Goal: Download file/media

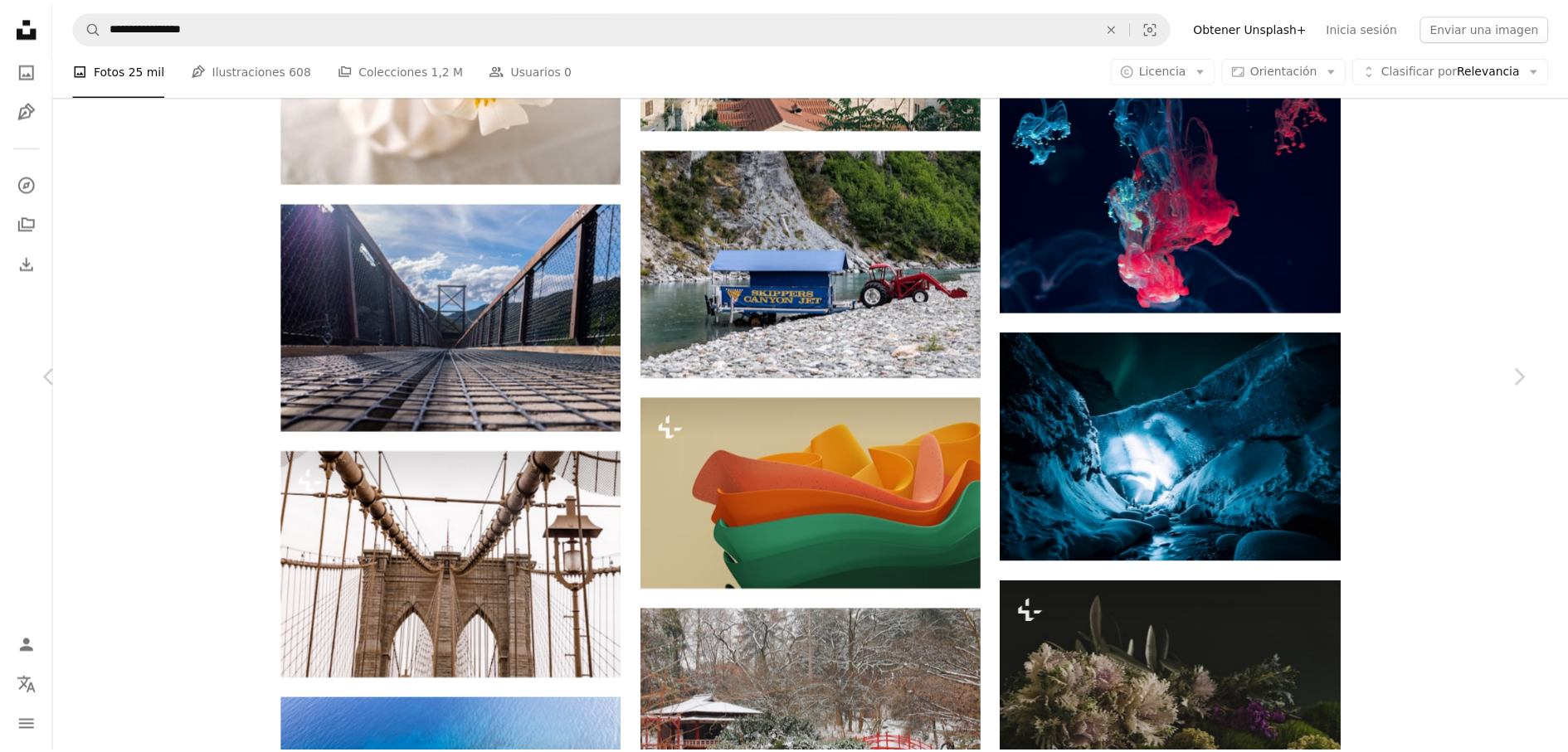
scroll to position [60850, 0]
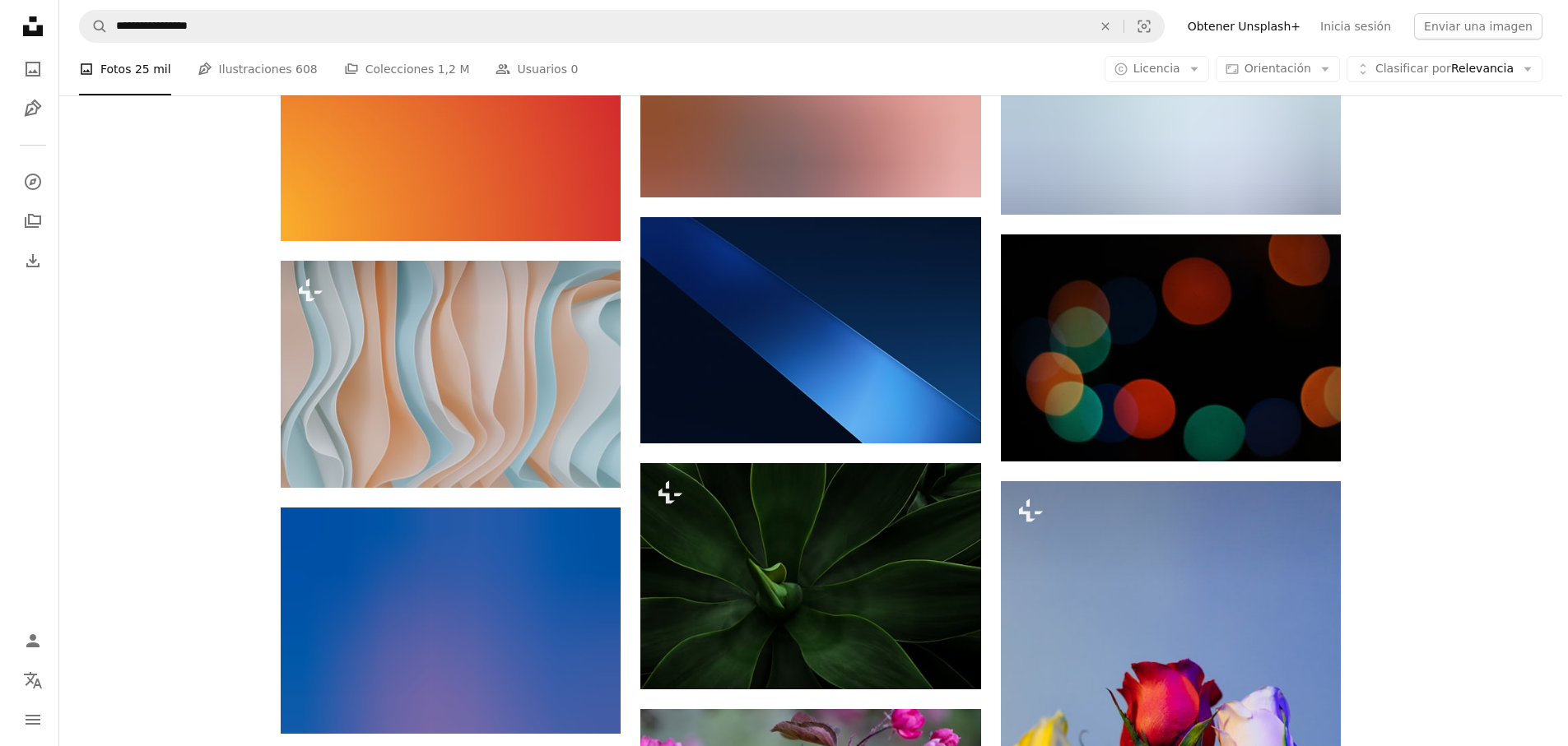
scroll to position [76618, 0]
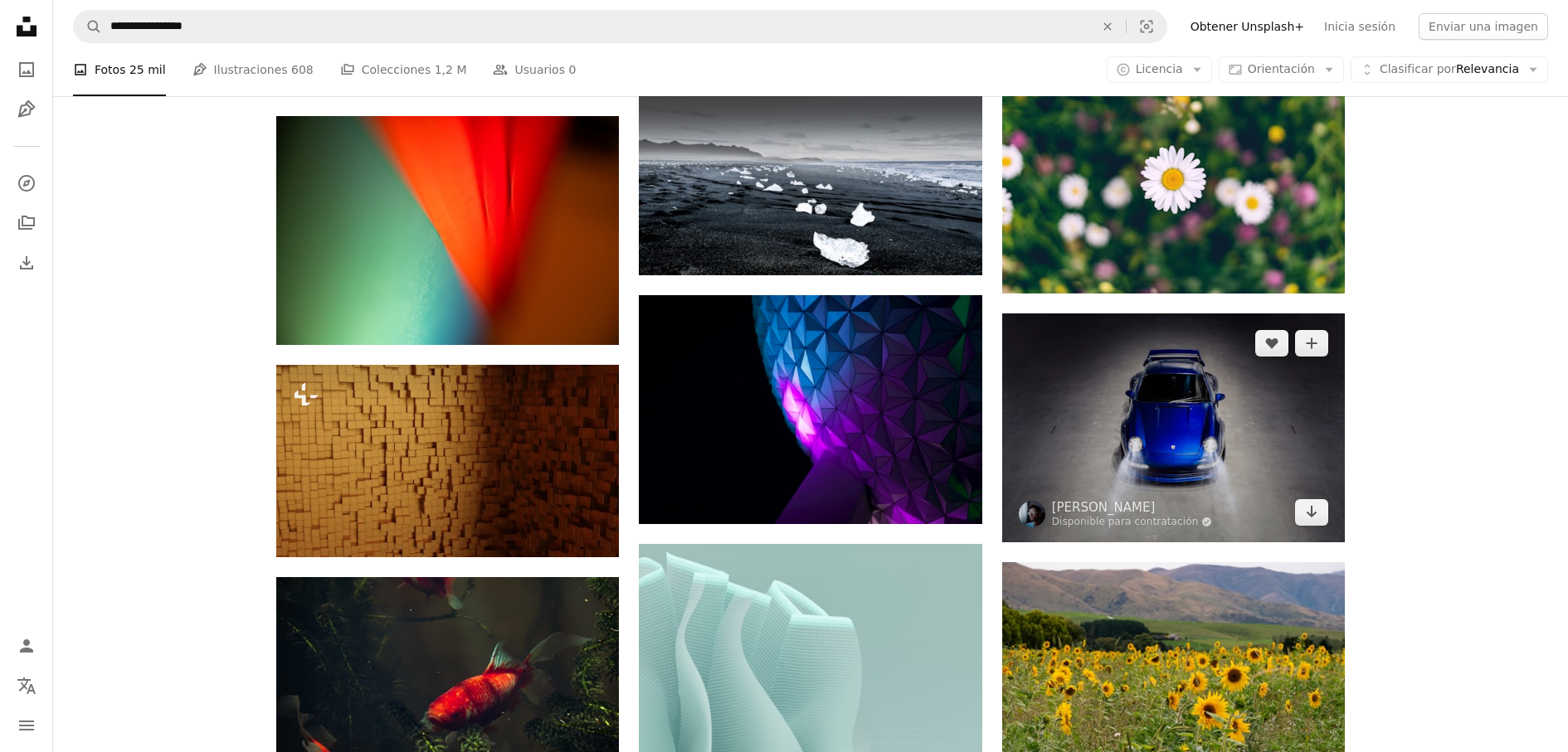
click at [1286, 447] on img at bounding box center [1174, 427] width 342 height 228
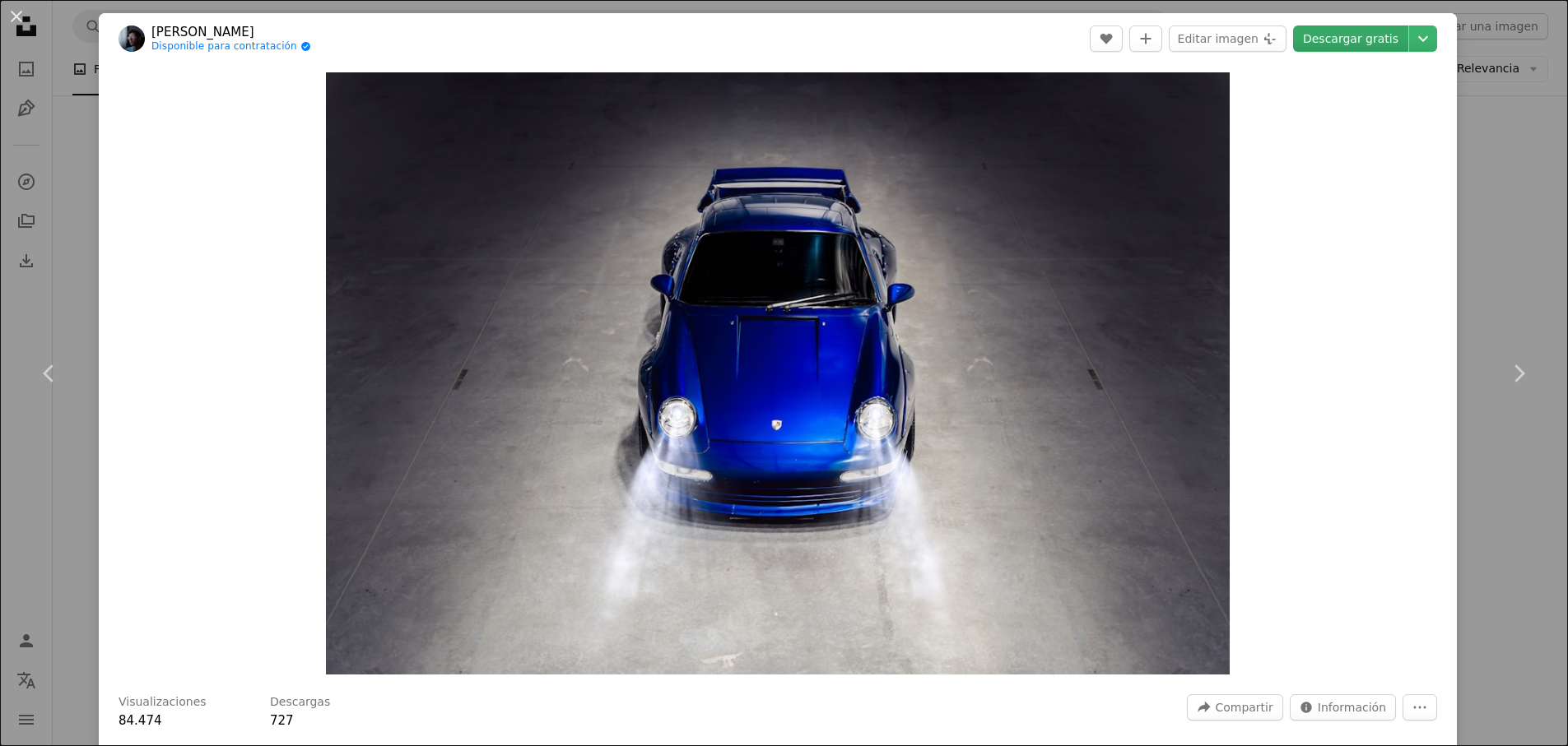
click at [1391, 38] on link "Descargar gratis" at bounding box center [1350, 39] width 115 height 26
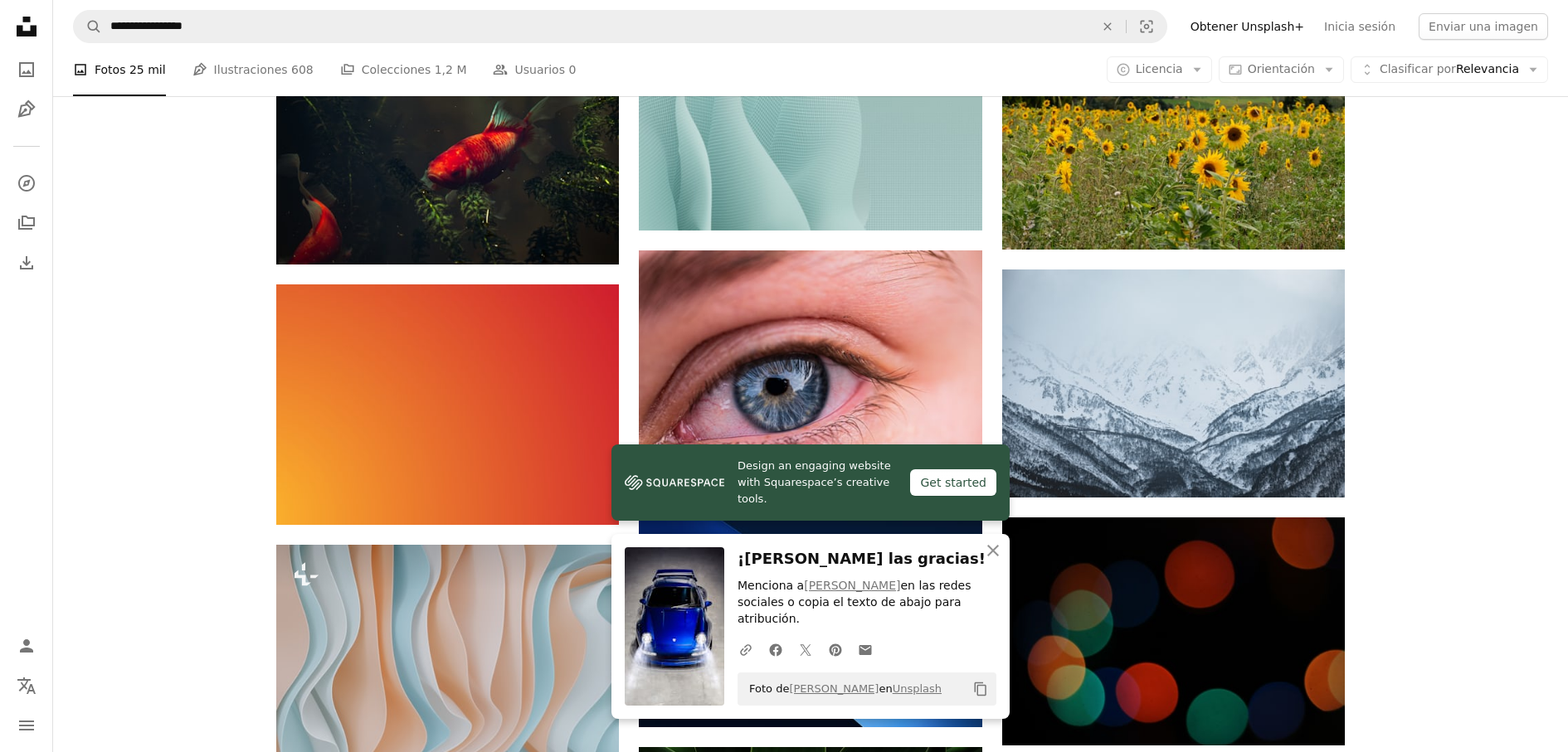
scroll to position [78296, 0]
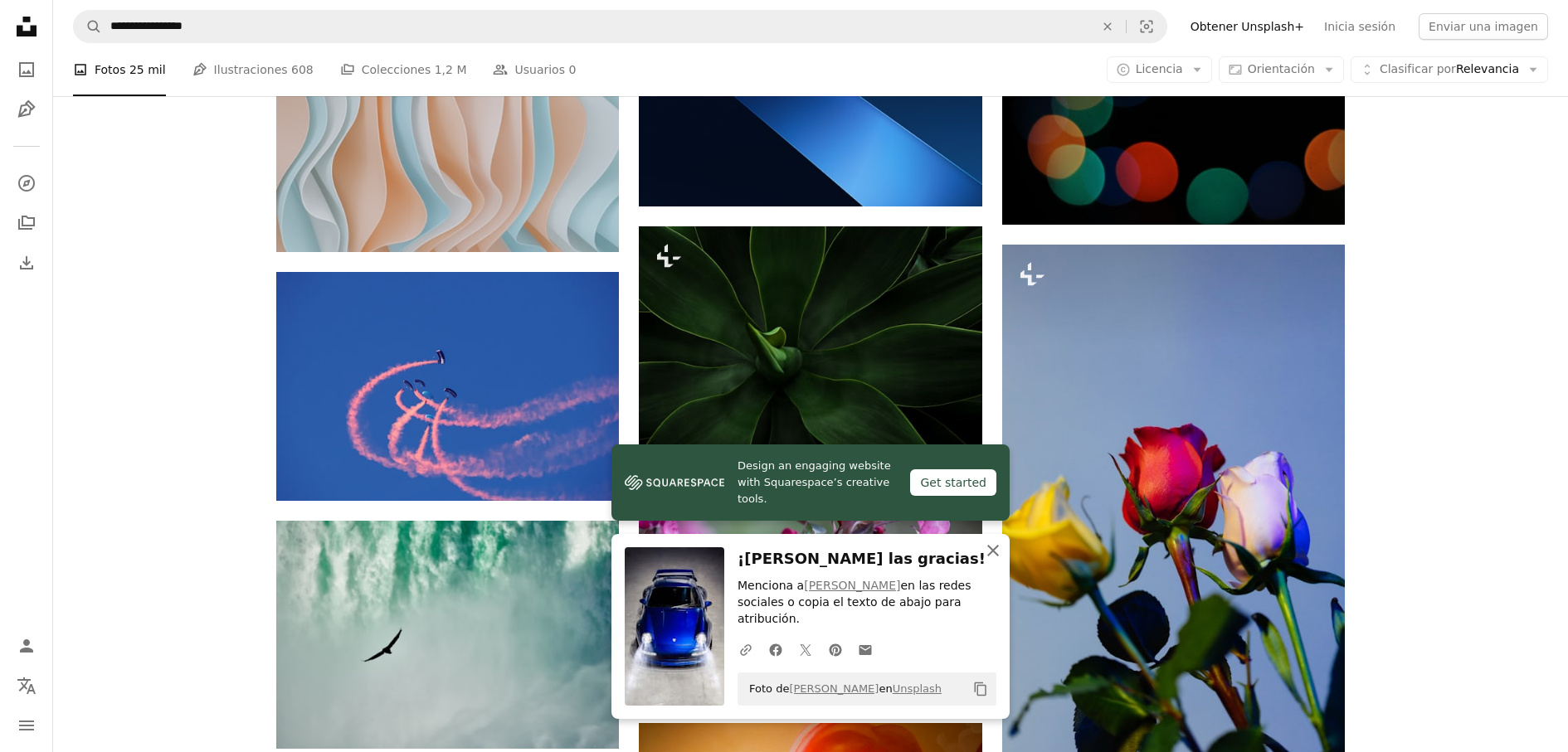
click at [986, 561] on icon "An X shape" at bounding box center [994, 551] width 20 height 20
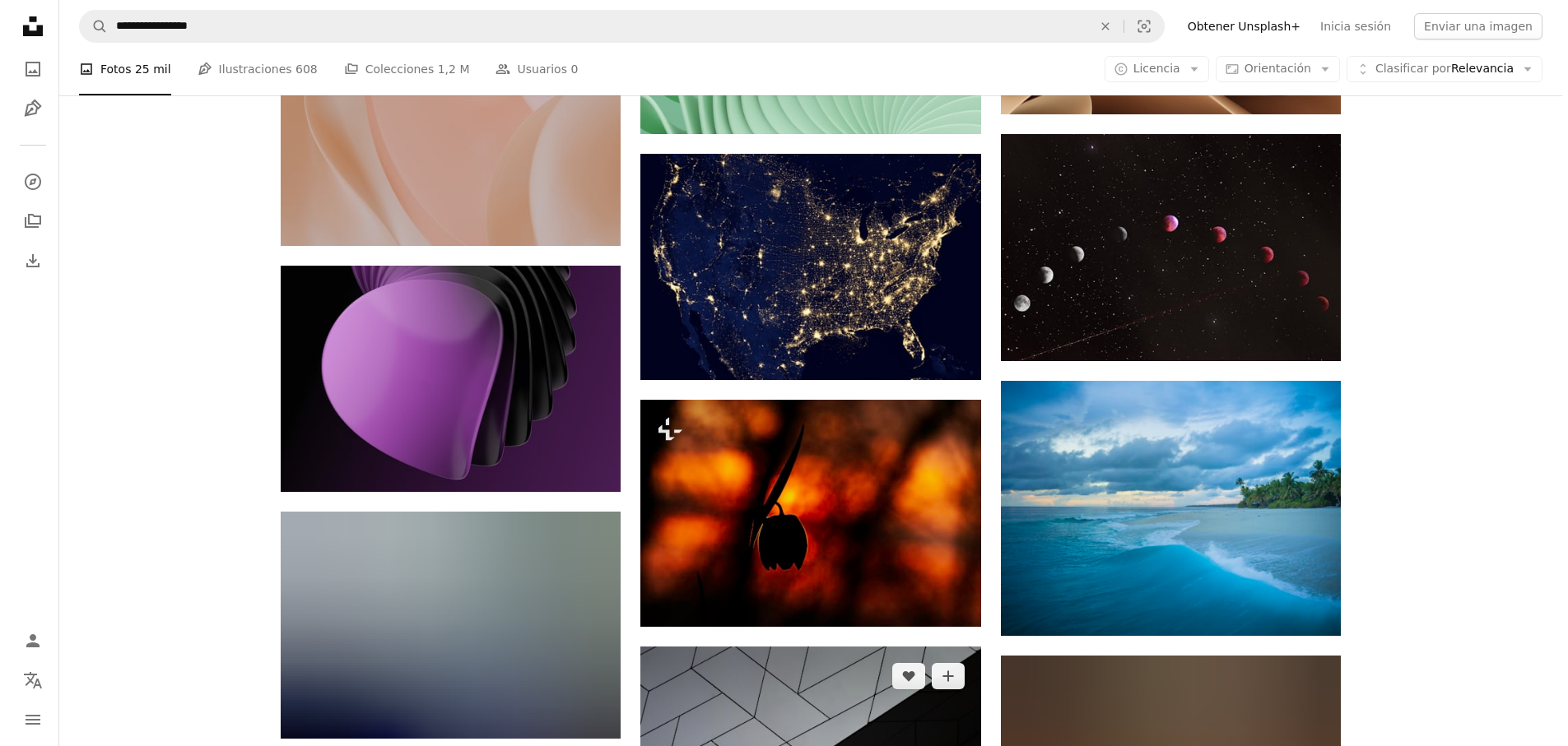
scroll to position [91284, 0]
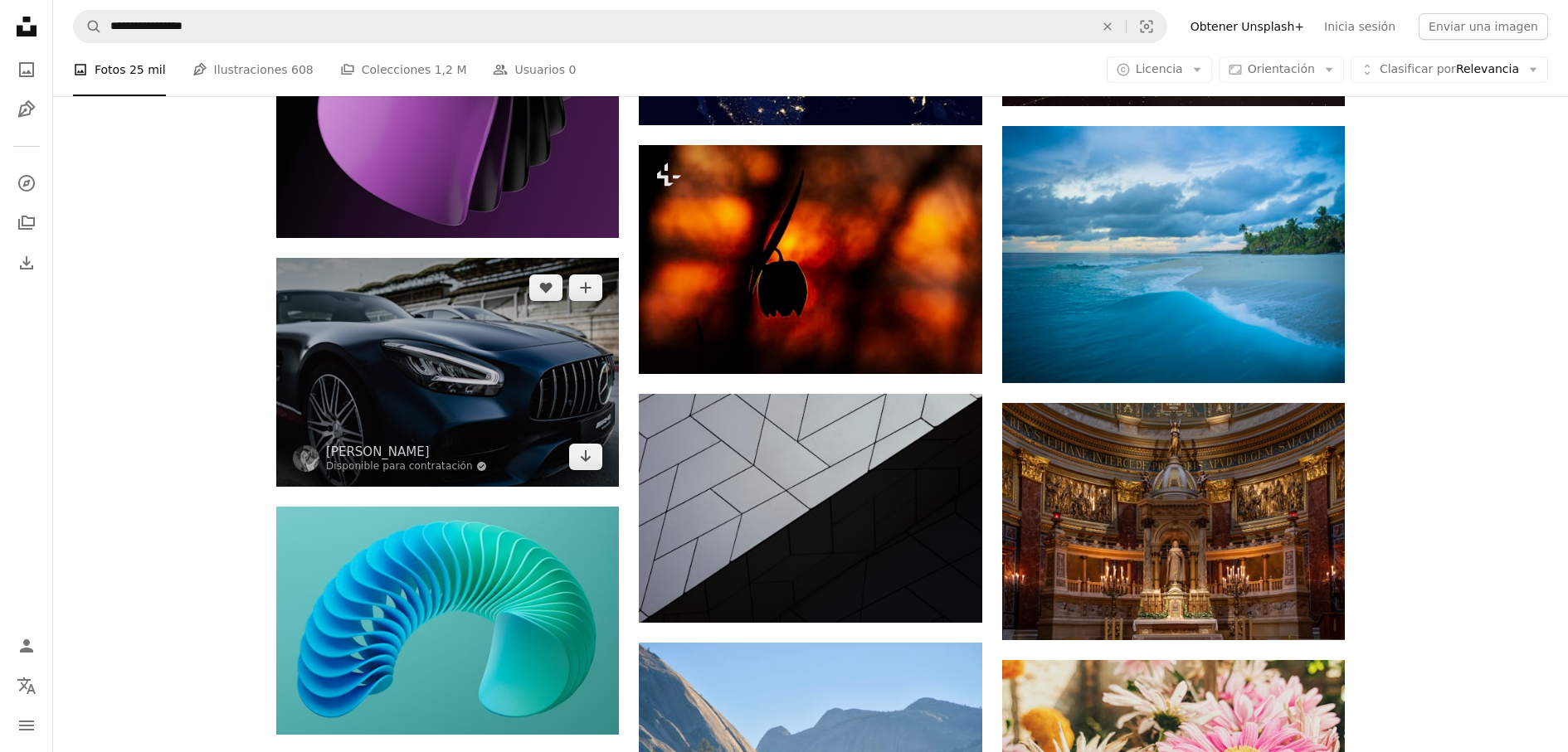
click at [406, 361] on img at bounding box center [448, 371] width 342 height 228
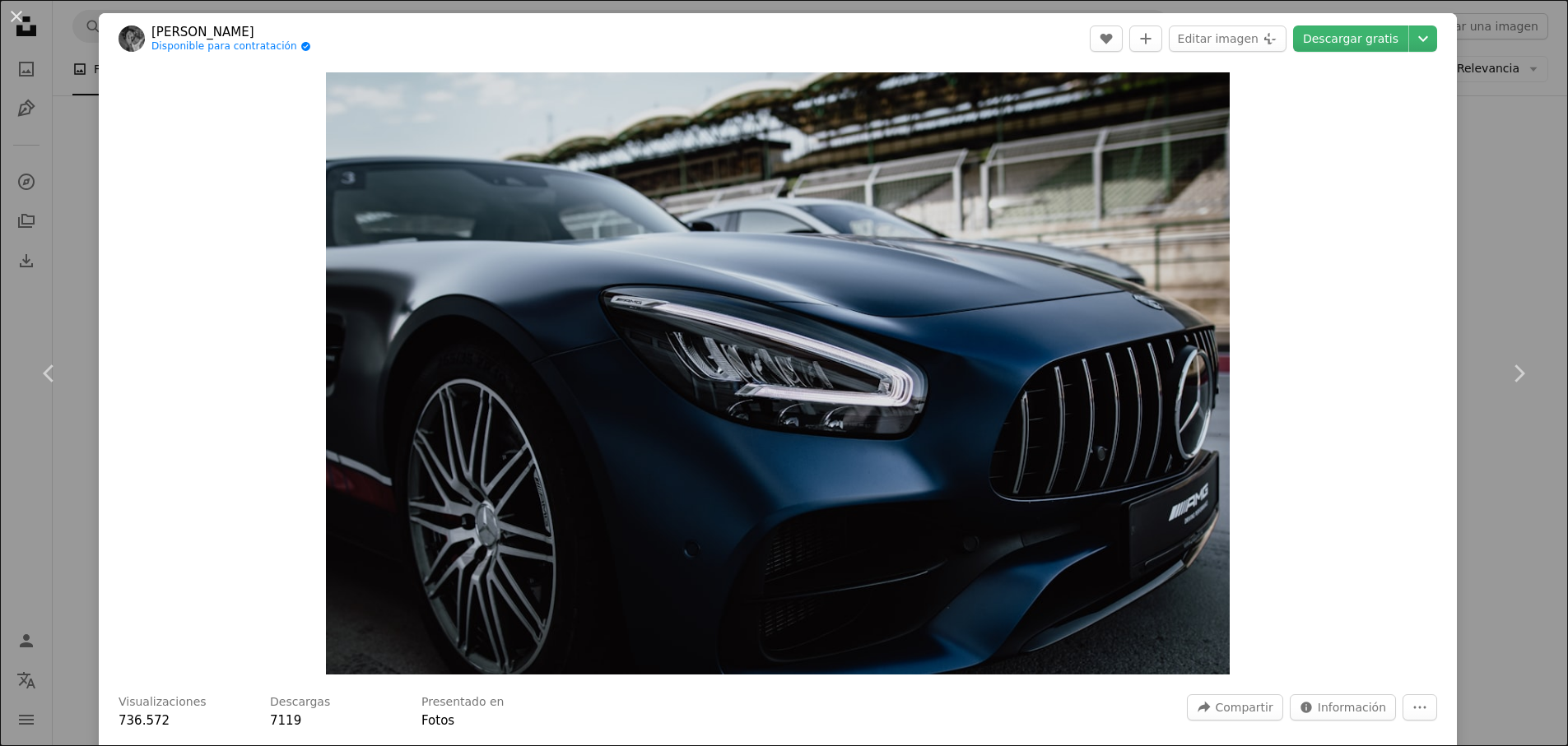
click at [356, 29] on header "[PERSON_NAME] Disponible para contratación A checkmark inside of a circle A hea…" at bounding box center [778, 39] width 1358 height 51
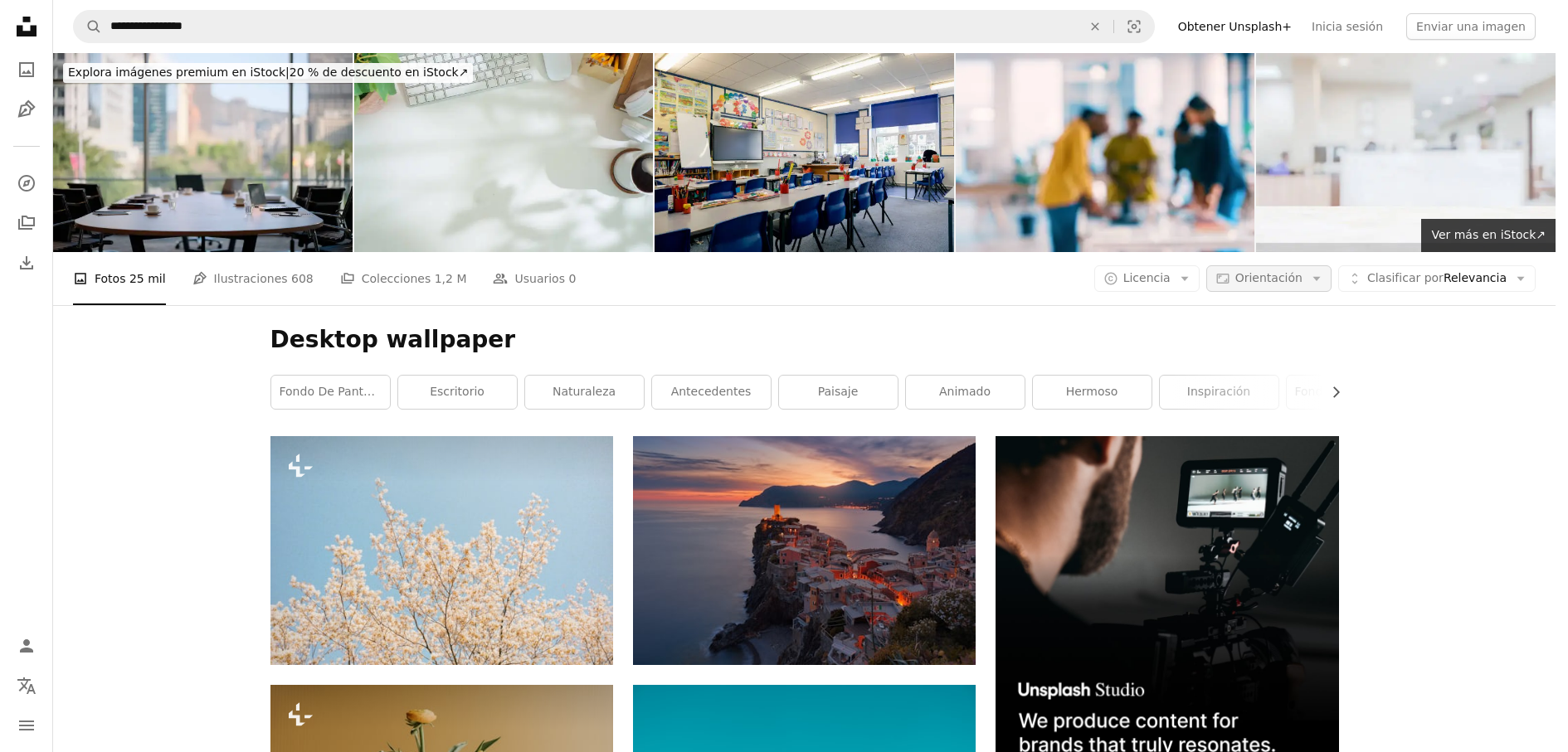
click at [1302, 271] on span "Orientación" at bounding box center [1269, 278] width 68 height 13
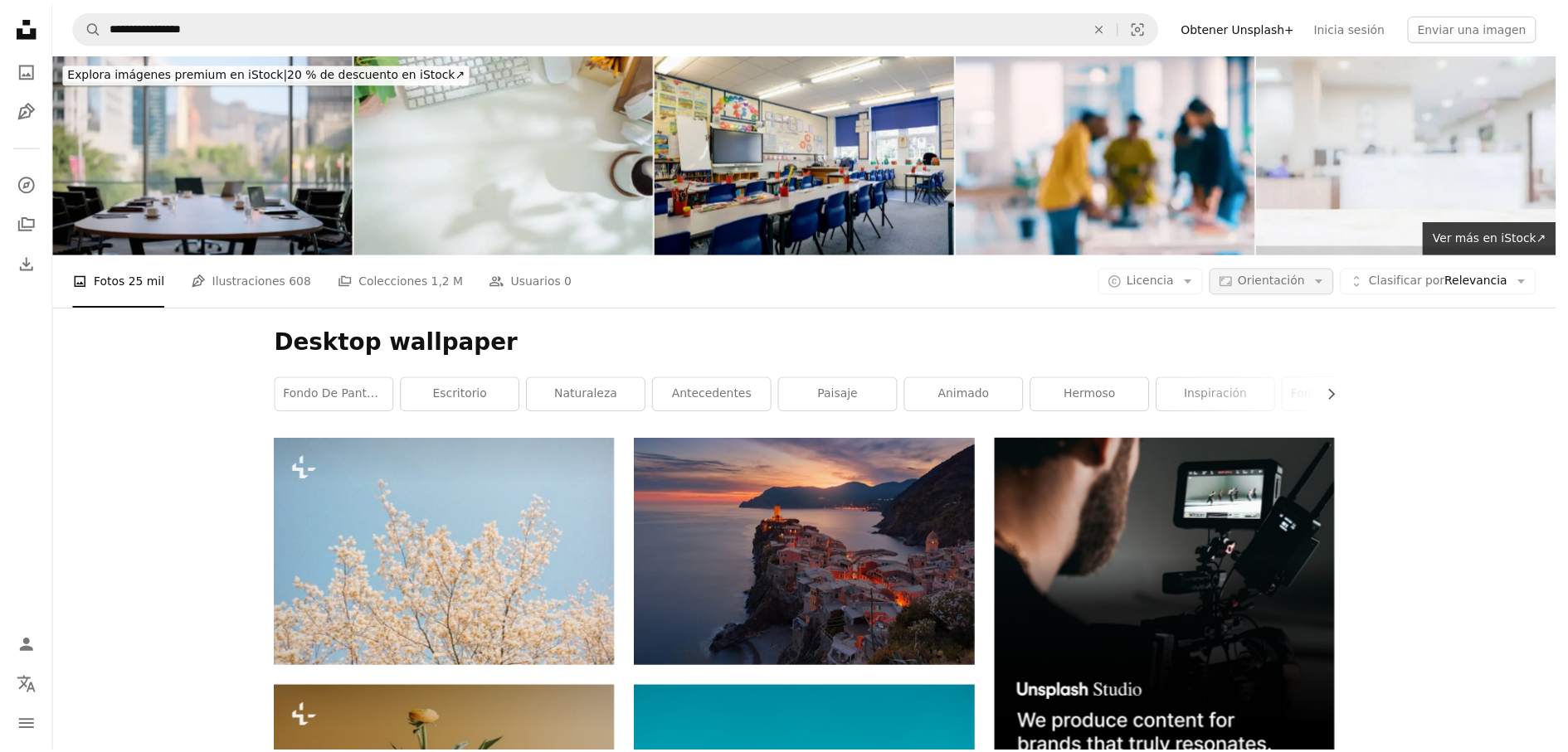
scroll to position [92018, 0]
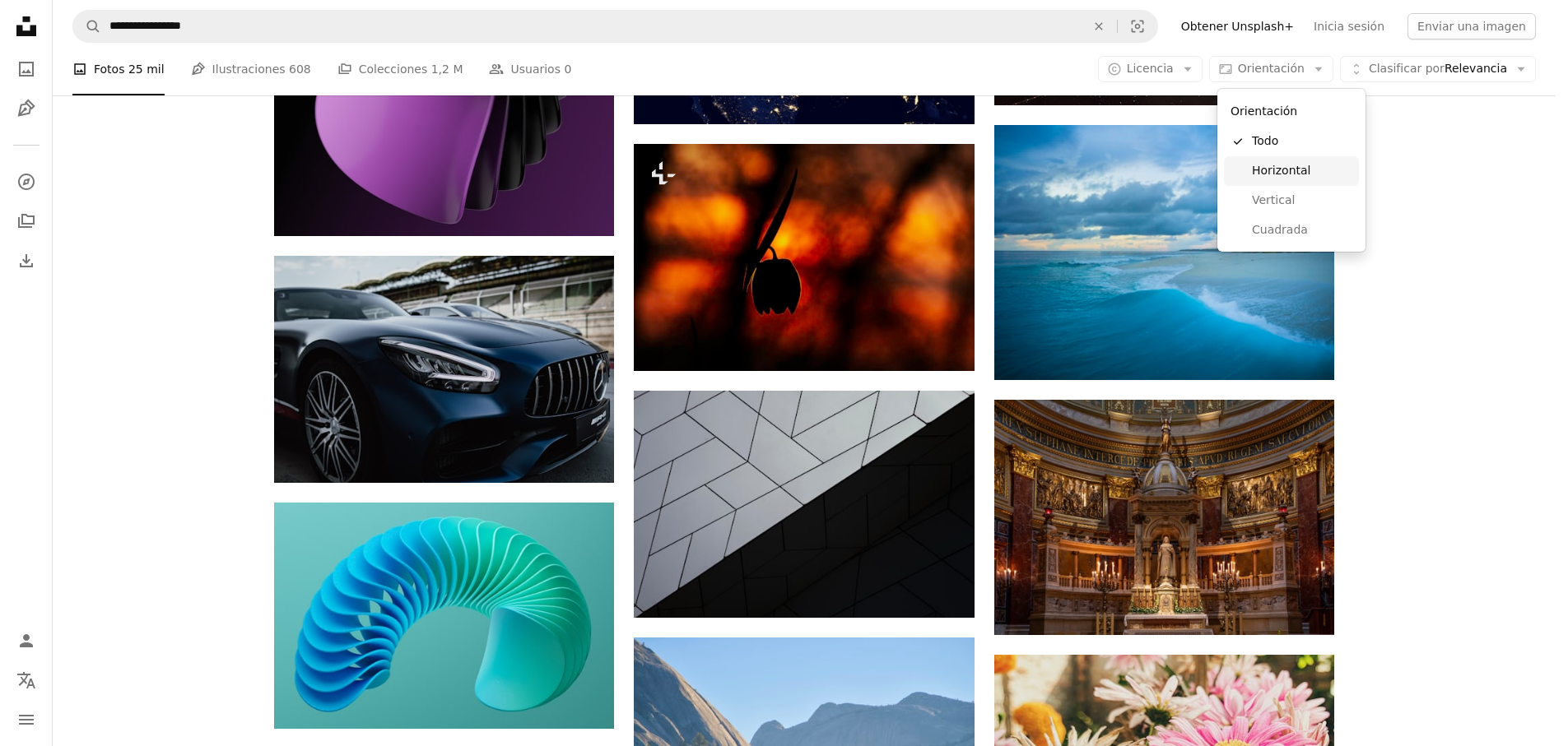
click at [1289, 170] on span "Horizontal" at bounding box center [1302, 171] width 100 height 17
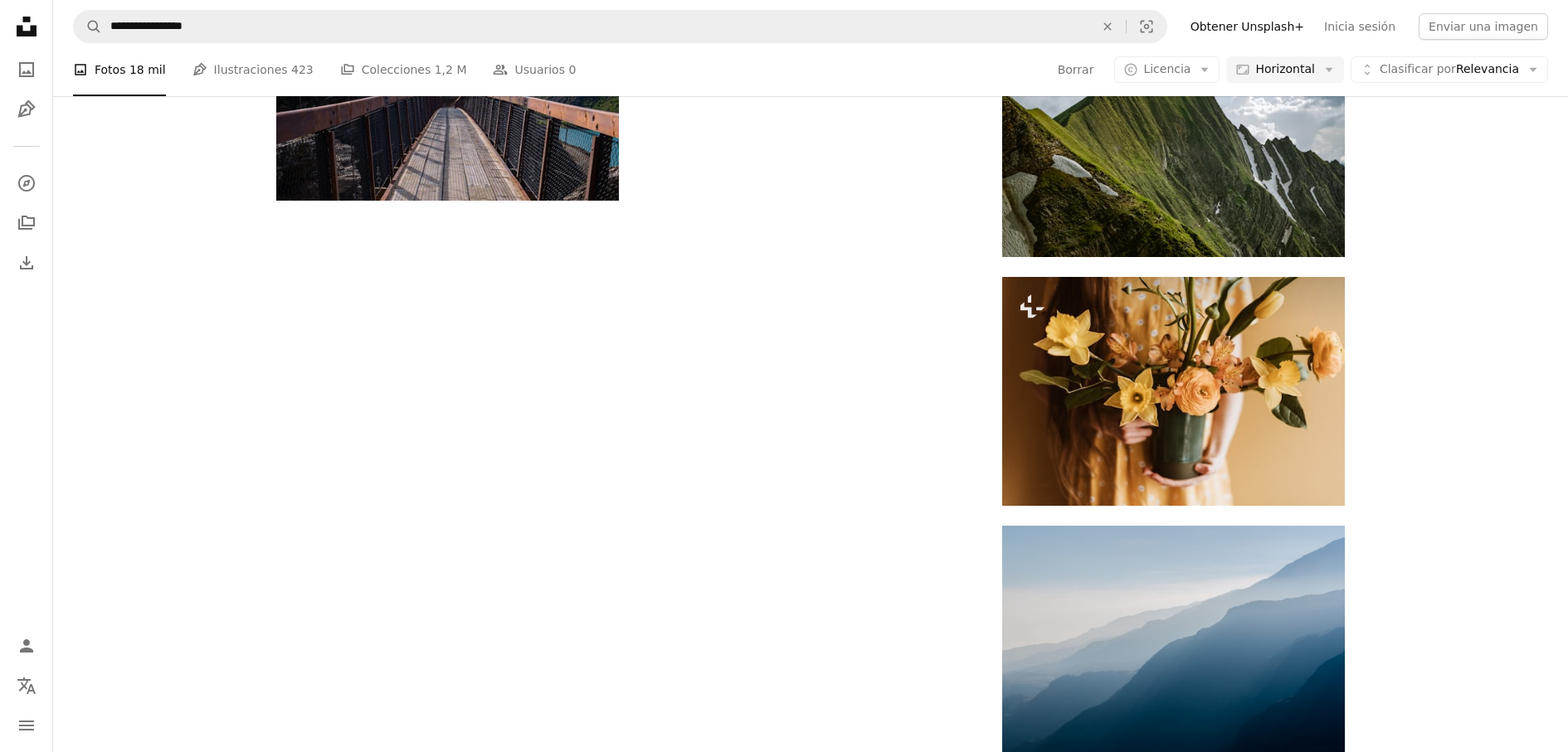
scroll to position [19376, 0]
